Goal: Find specific fact

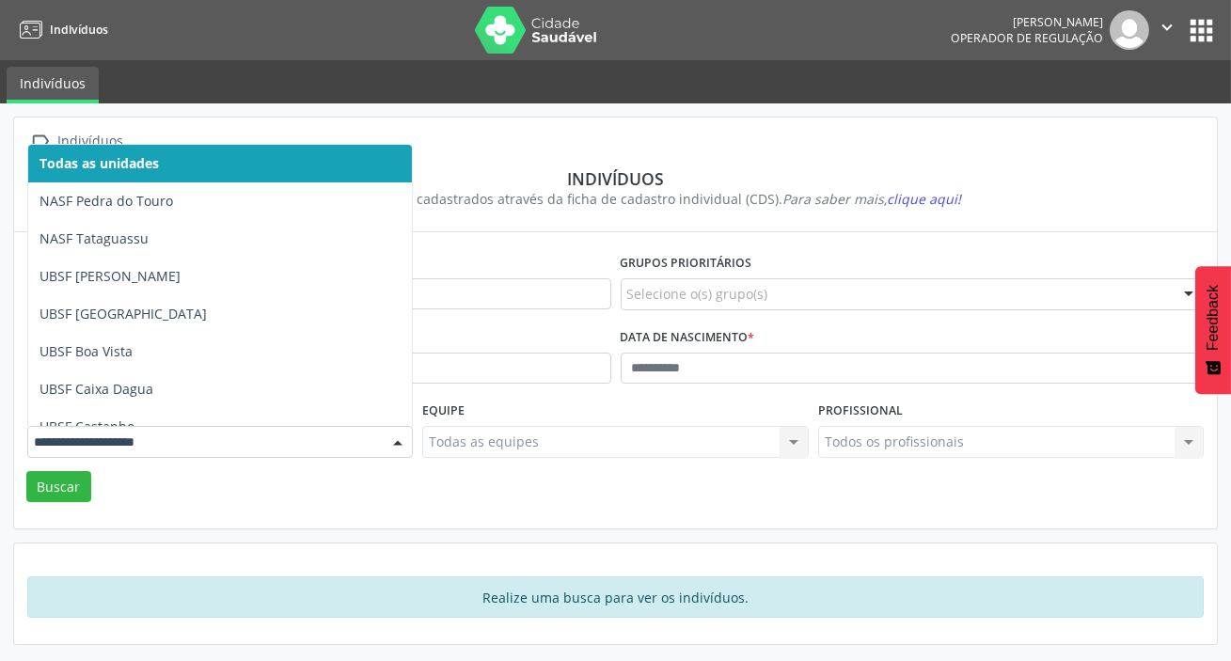
type input "*"
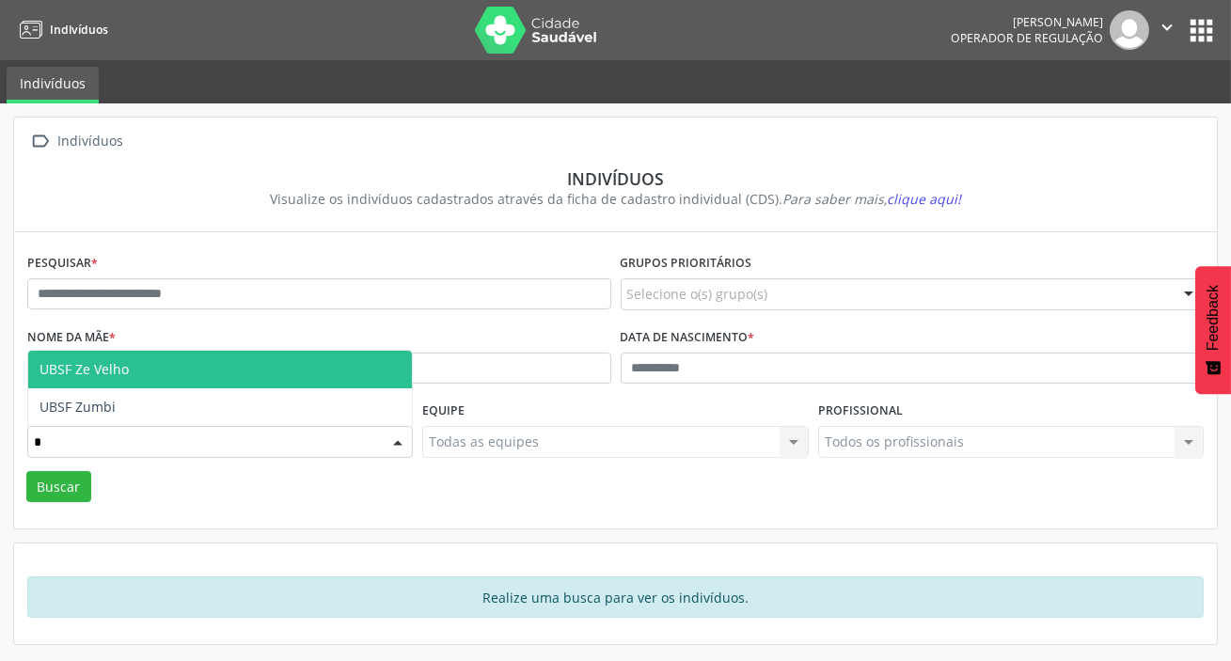
click at [263, 362] on span "UBSF Ze Velho" at bounding box center [220, 370] width 384 height 38
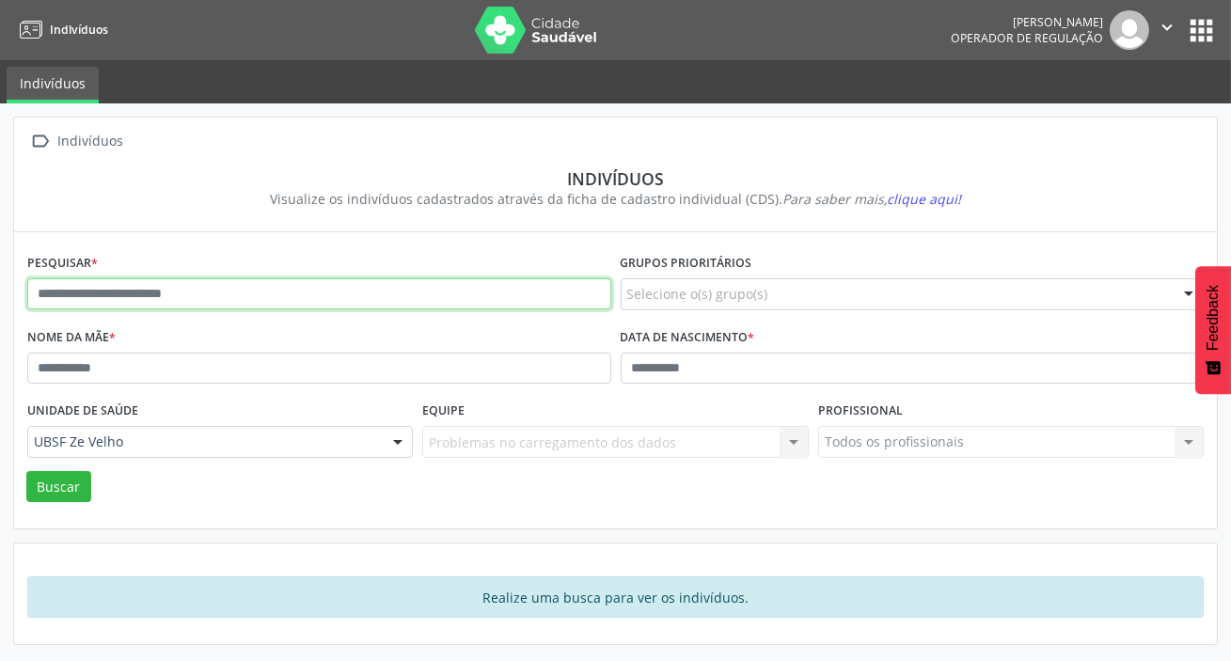
click at [292, 292] on input "text" at bounding box center [319, 294] width 584 height 32
type input "**********"
click at [26, 471] on button "Buscar" at bounding box center [58, 487] width 65 height 32
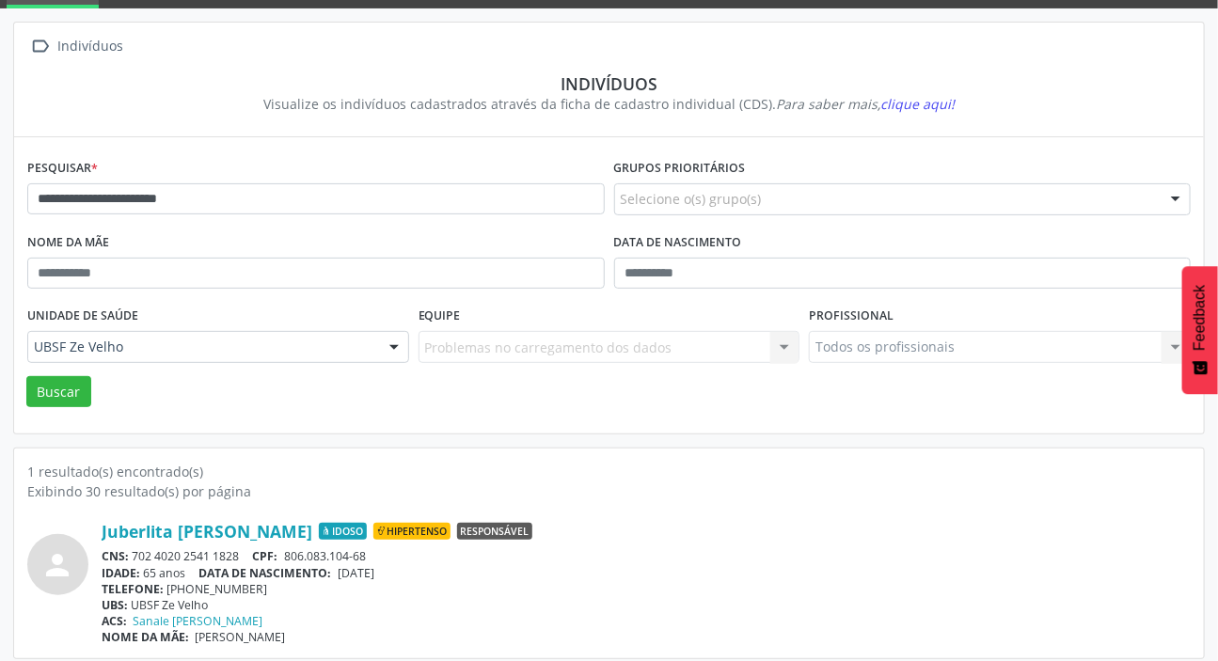
scroll to position [104, 0]
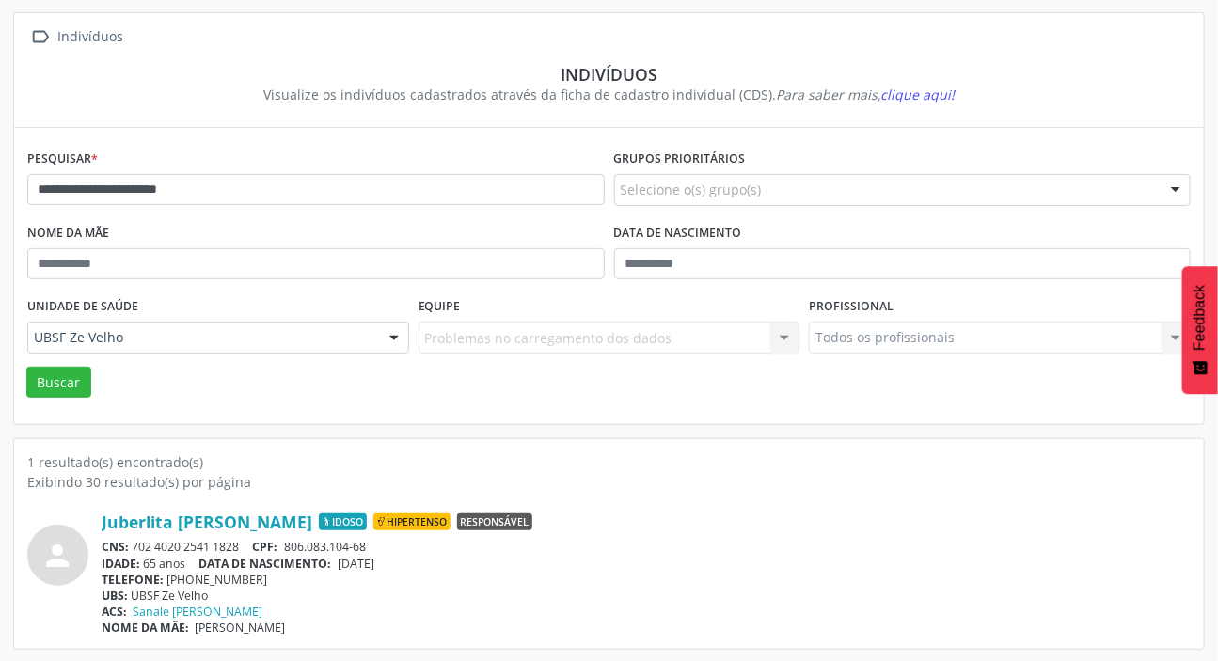
drag, startPoint x: 135, startPoint y: 544, endPoint x: 239, endPoint y: 542, distance: 103.5
click at [239, 542] on div "CNS: 702 4020 2541 1828 CPF: 806.083.104-68" at bounding box center [646, 547] width 1089 height 16
copy div "702 4020 2541 1828"
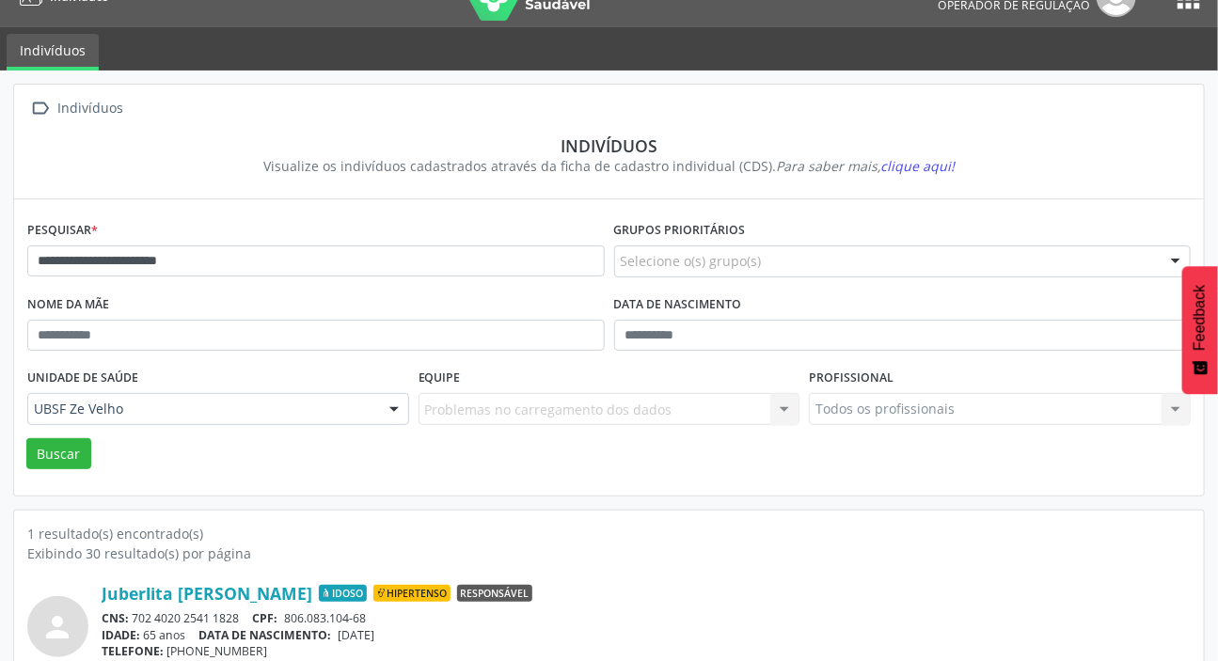
scroll to position [0, 0]
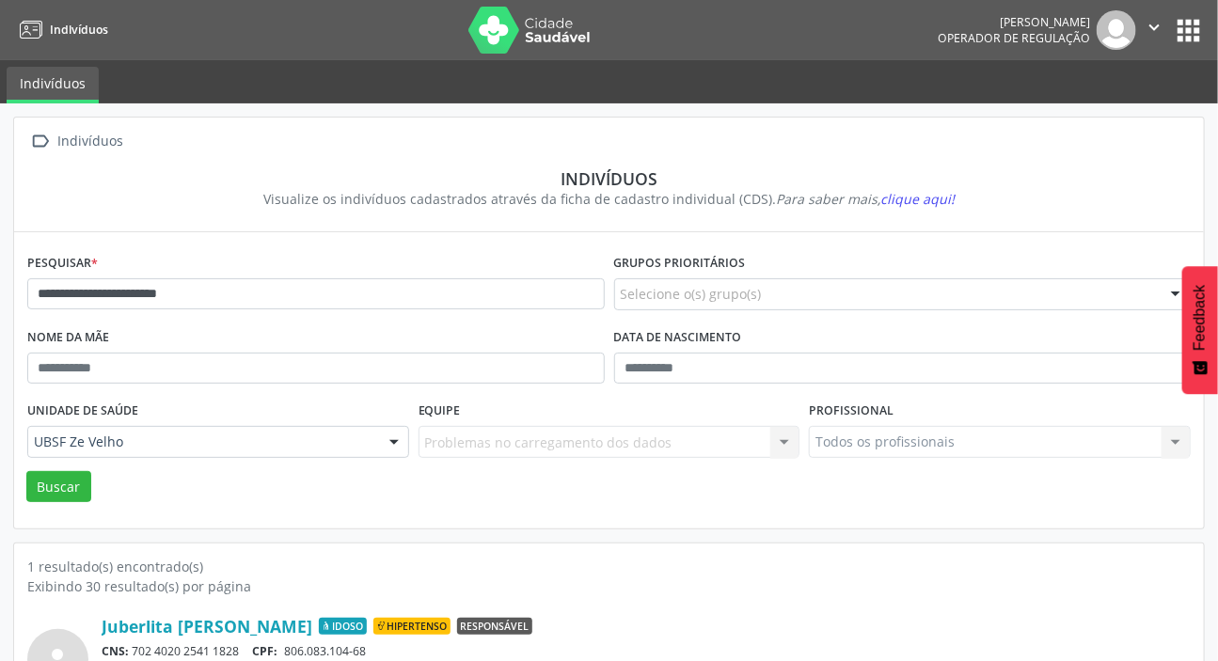
click at [1176, 36] on button "apps" at bounding box center [1188, 30] width 33 height 33
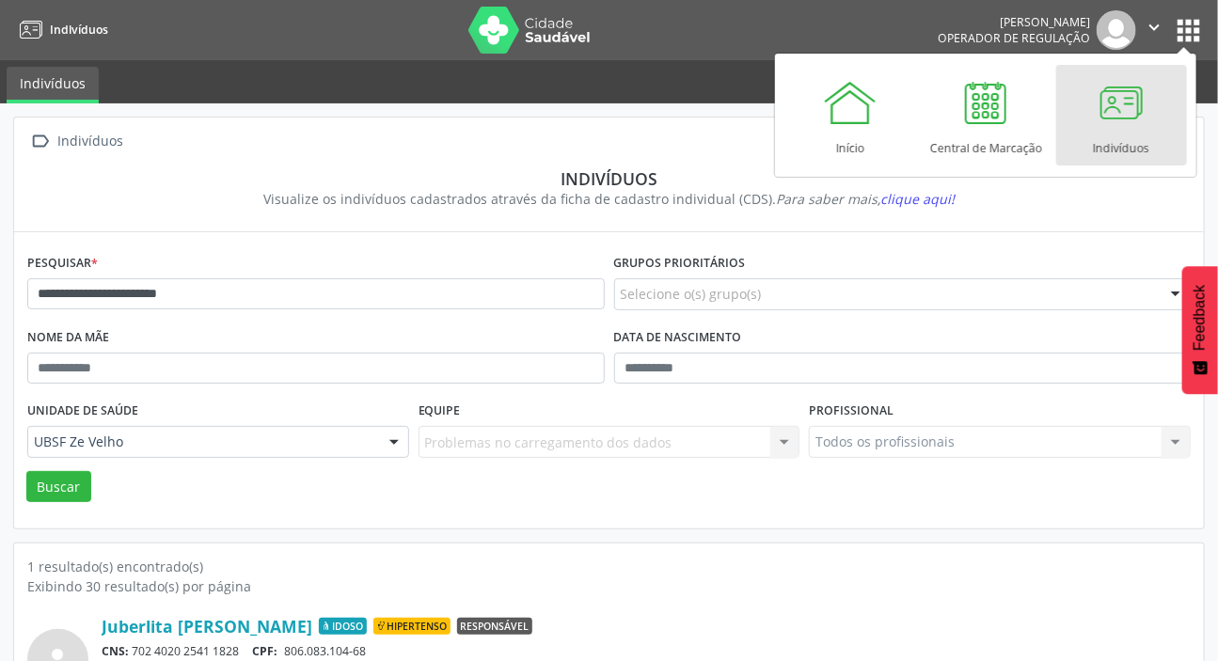
click at [978, 166] on div "Início Central de Marcação Indivíduos" at bounding box center [986, 115] width 402 height 110
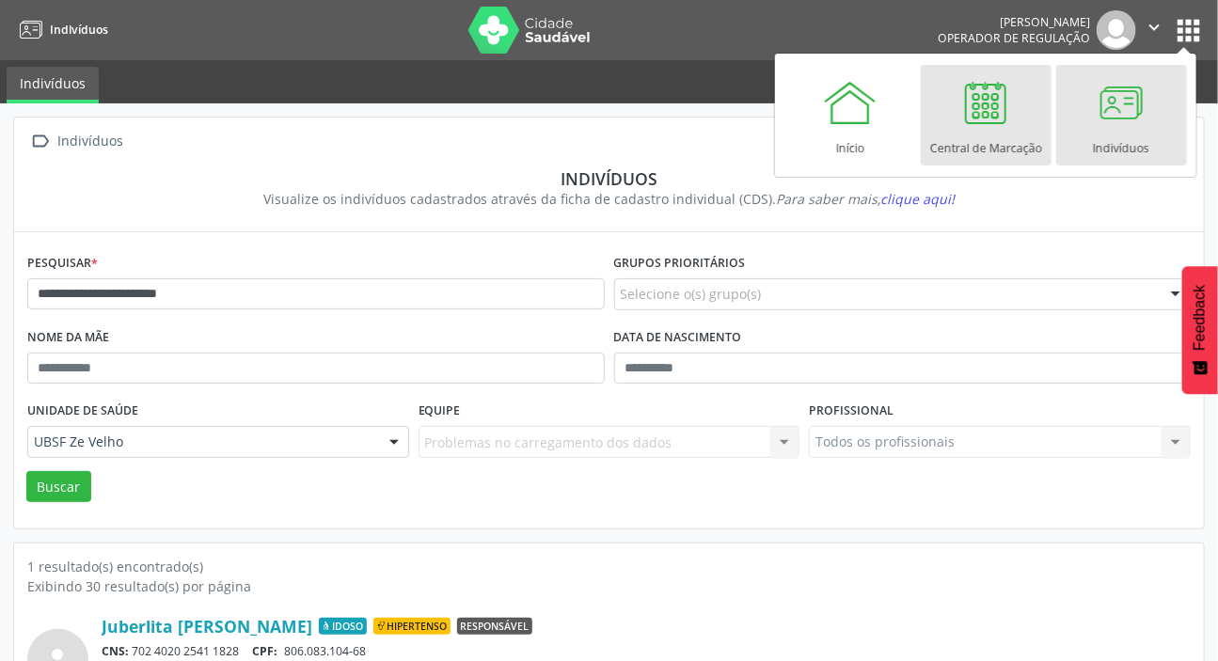
click at [985, 119] on div at bounding box center [985, 102] width 56 height 56
